Goal: Task Accomplishment & Management: Manage account settings

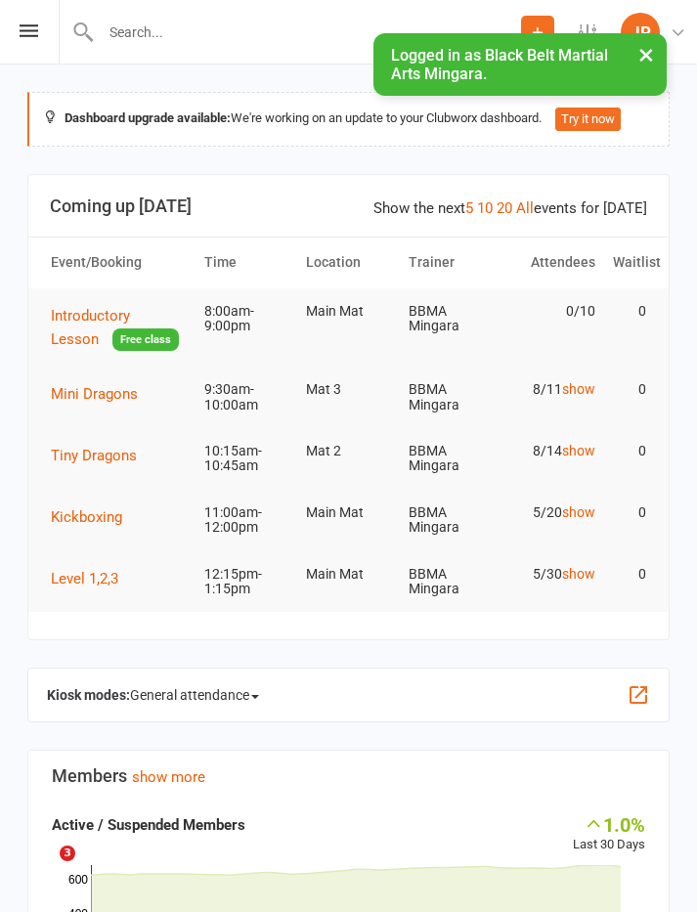
click at [66, 398] on span "Mini Dragons" at bounding box center [94, 394] width 87 height 18
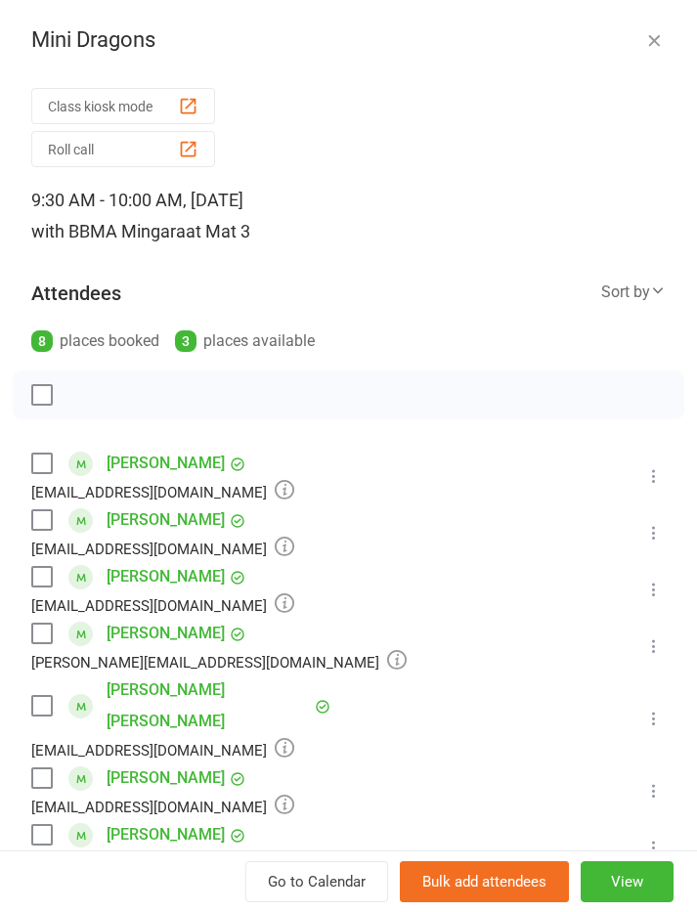
click at [651, 49] on icon "button" at bounding box center [654, 40] width 20 height 20
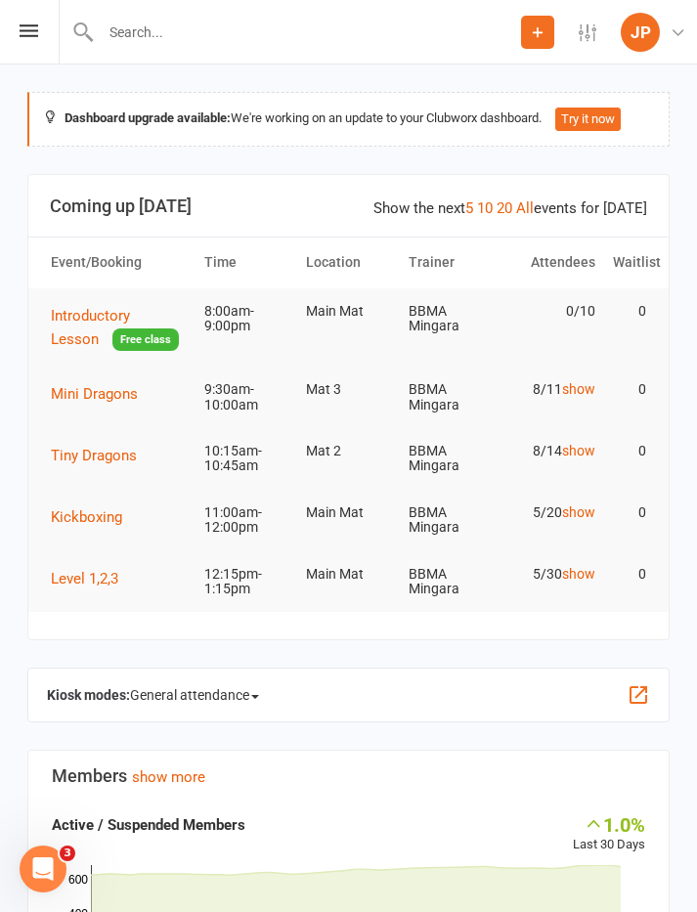
click at [35, 34] on icon at bounding box center [29, 30] width 19 height 13
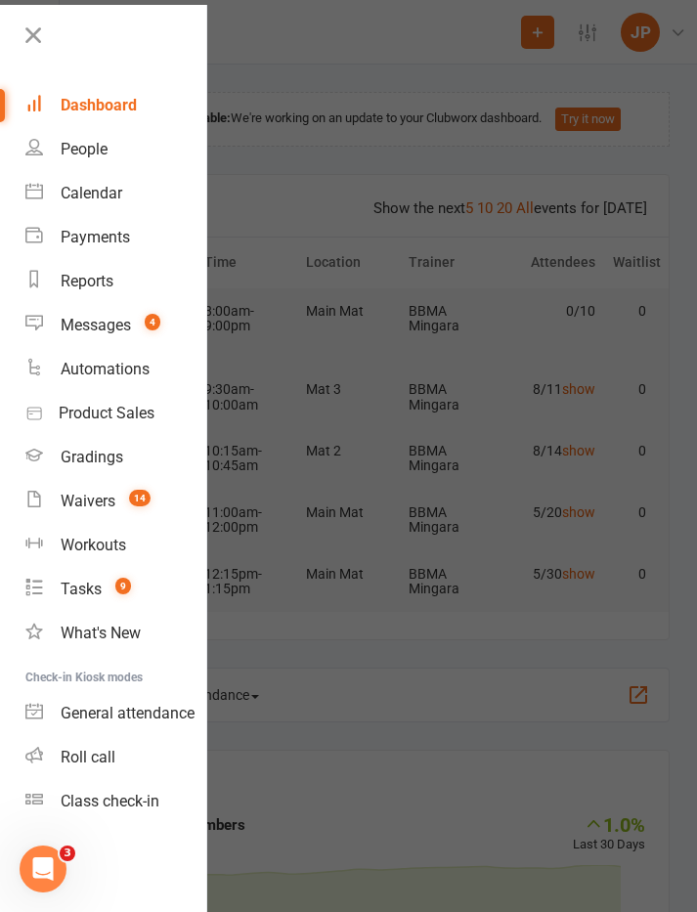
click at [82, 191] on div "Calendar" at bounding box center [92, 193] width 62 height 19
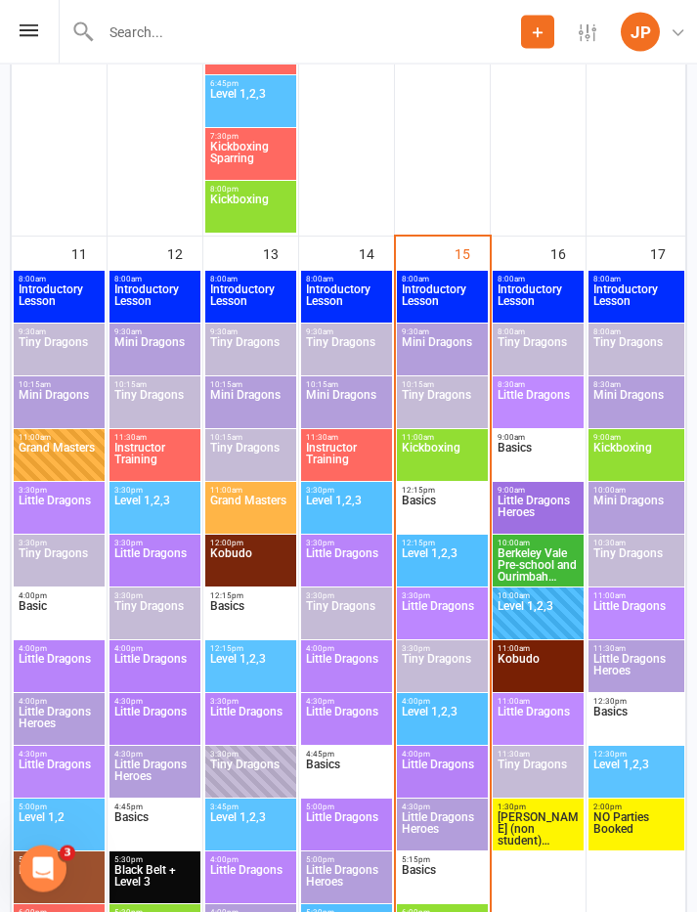
scroll to position [2720, 0]
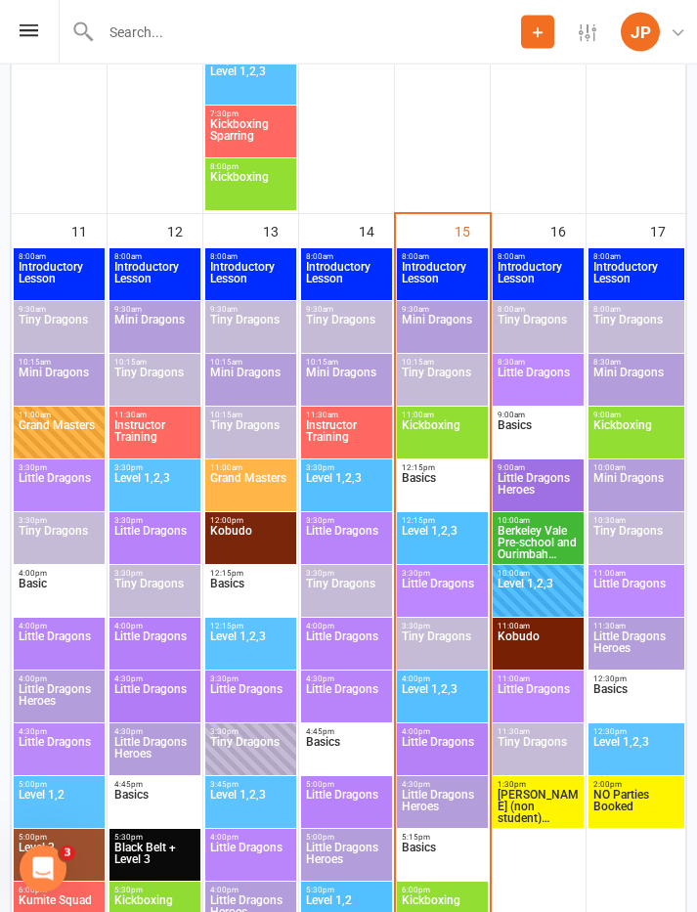
click at [443, 325] on span "Mini Dragons" at bounding box center [442, 331] width 83 height 35
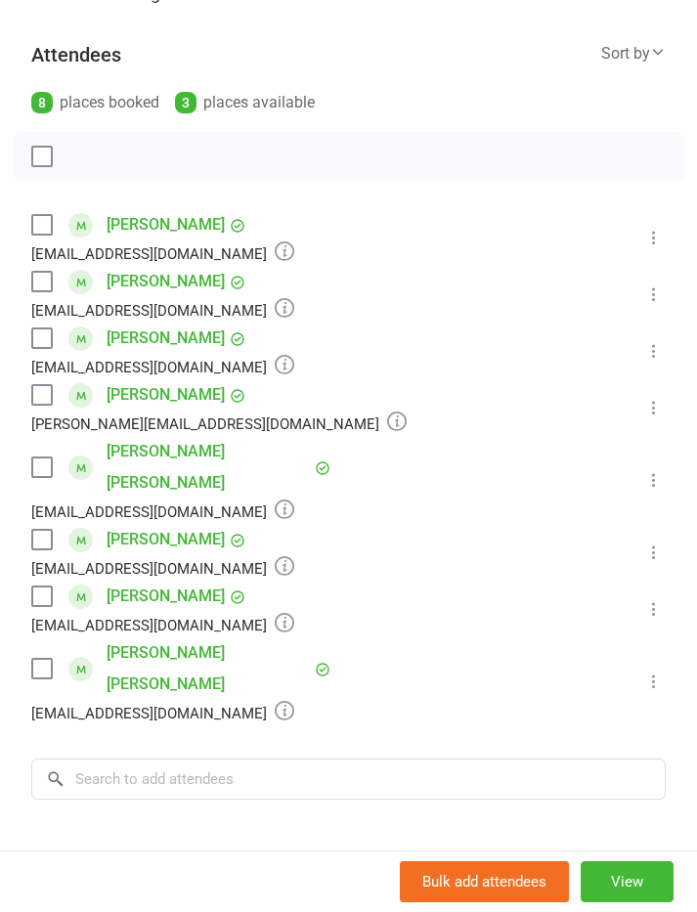
scroll to position [241, 0]
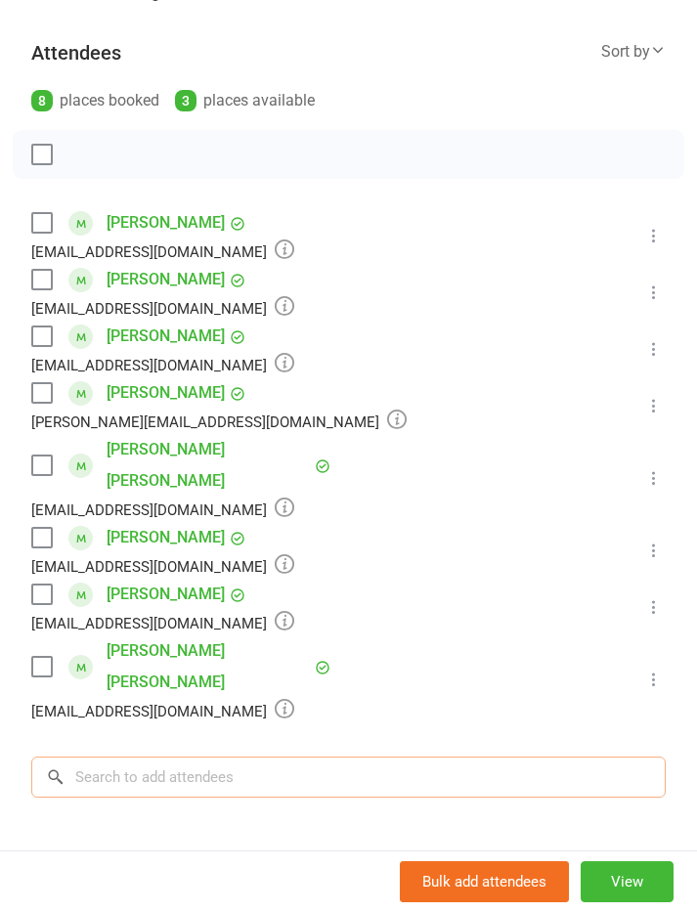
click at [447, 757] on input "search" at bounding box center [348, 777] width 635 height 41
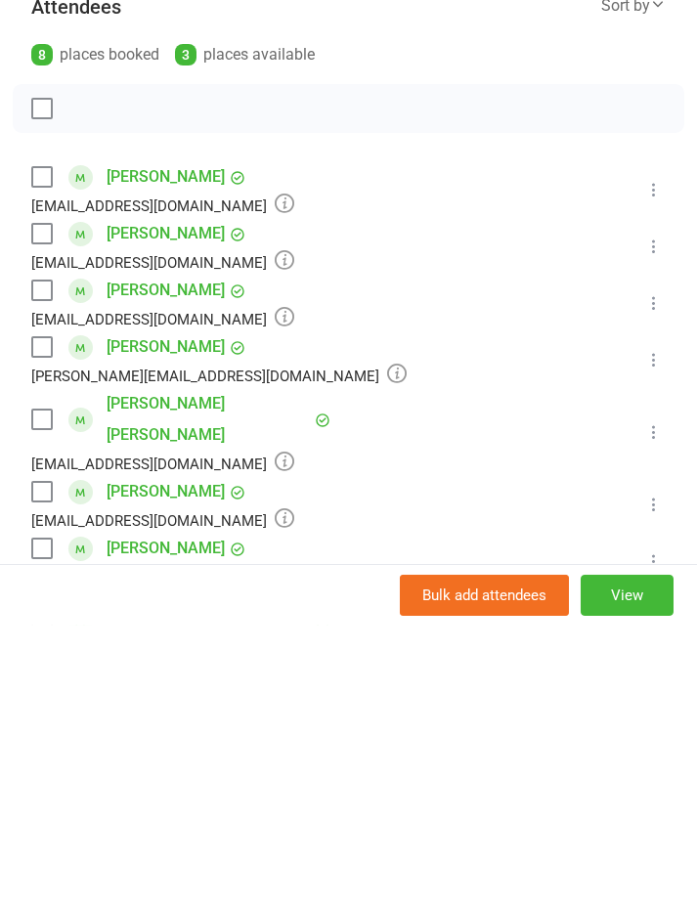
scroll to position [0, 0]
type input "S"
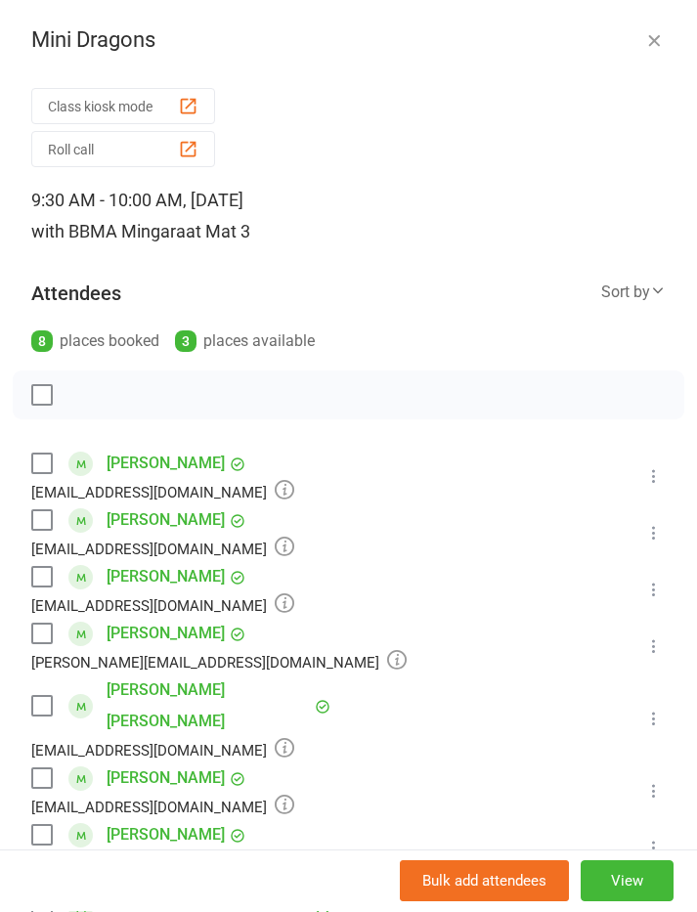
click at [655, 46] on icon "button" at bounding box center [654, 40] width 20 height 20
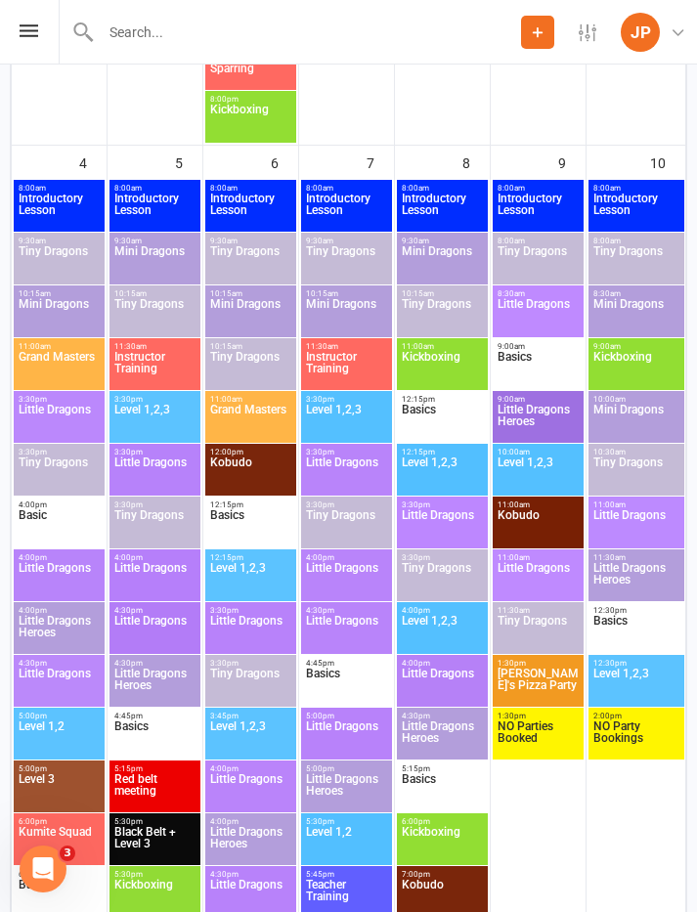
scroll to position [1537, 0]
click at [434, 258] on span "Mini Dragons" at bounding box center [442, 262] width 83 height 35
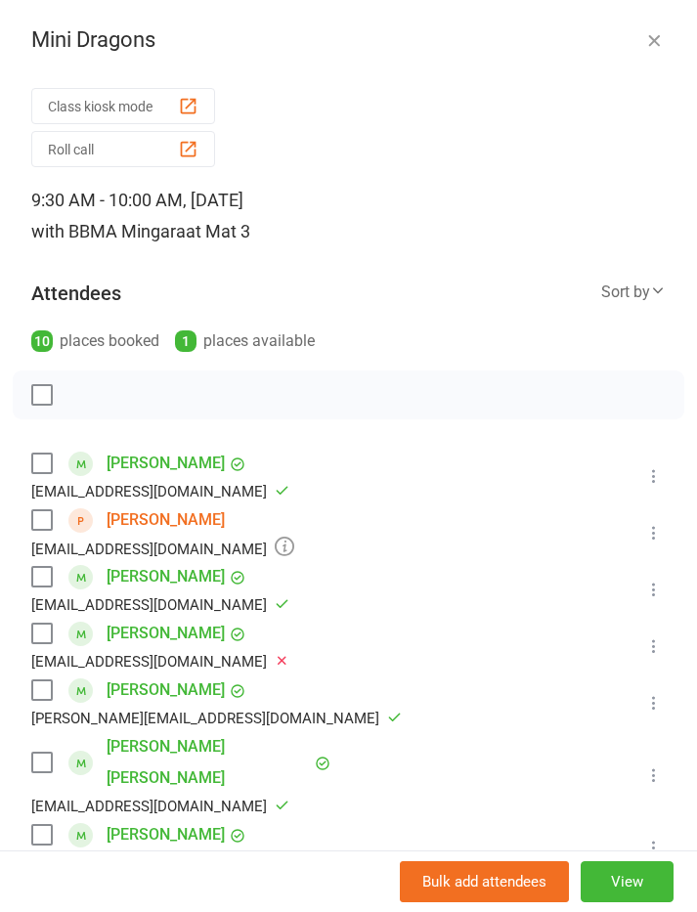
scroll to position [0, 0]
click at [651, 34] on icon "button" at bounding box center [654, 40] width 20 height 20
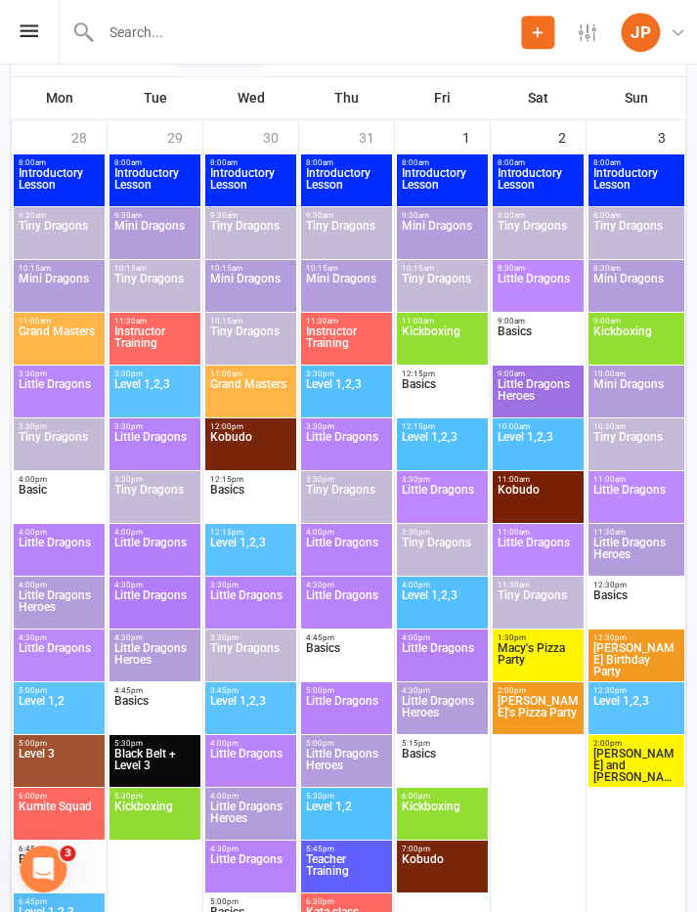
scroll to position [311, 0]
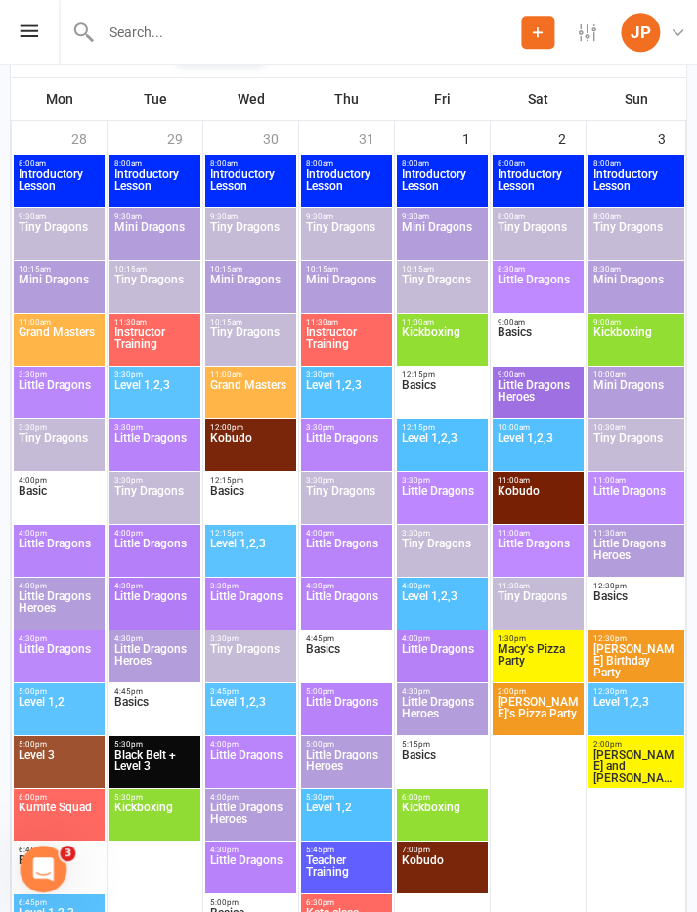
click at [449, 233] on span "Mini Dragons" at bounding box center [442, 238] width 83 height 35
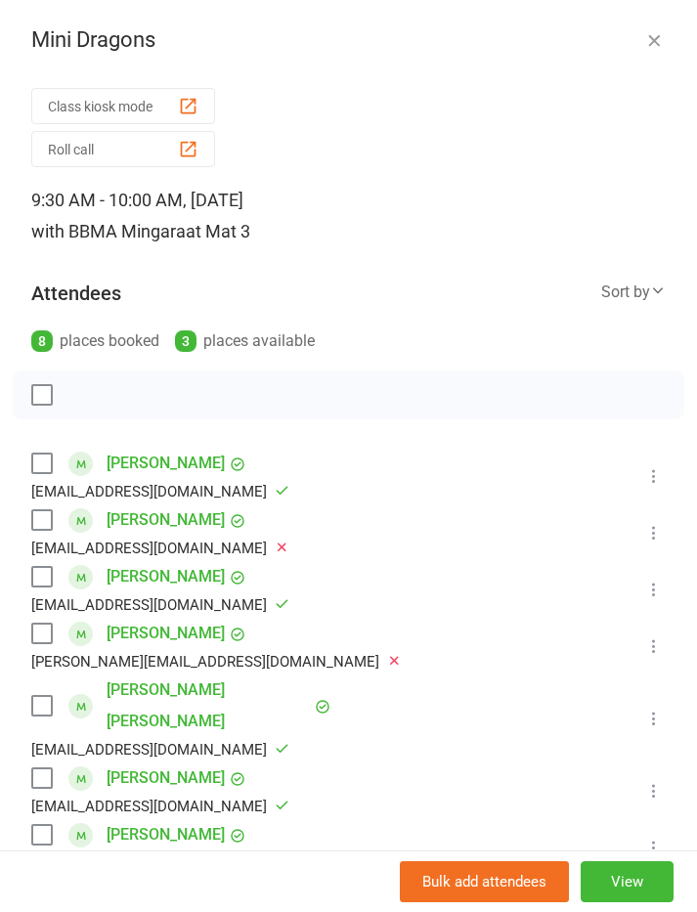
scroll to position [0, 0]
click at [658, 38] on icon "button" at bounding box center [654, 40] width 20 height 20
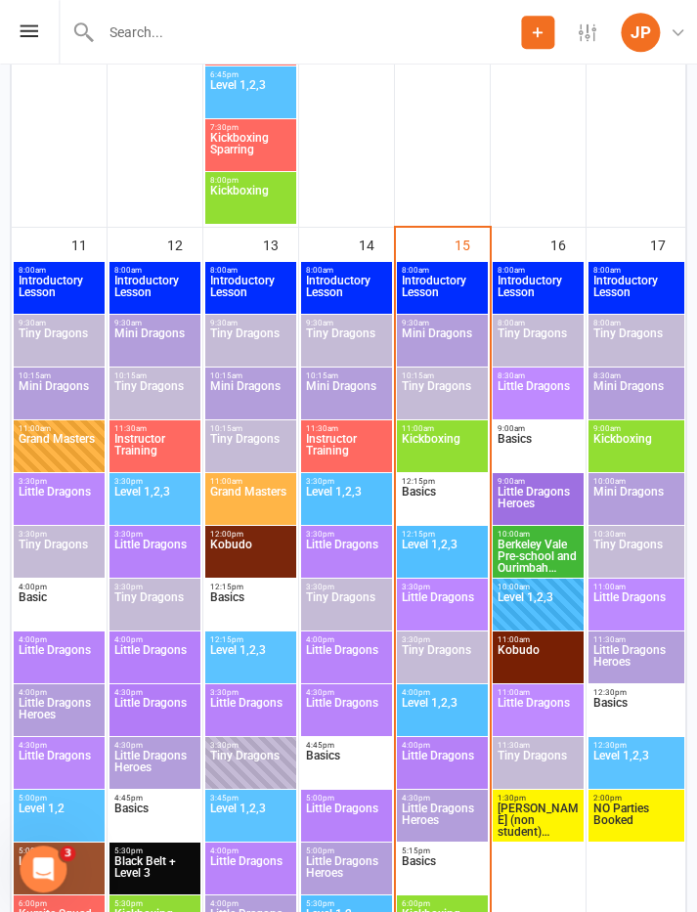
scroll to position [2750, 0]
